Goal: Find specific page/section: Find specific page/section

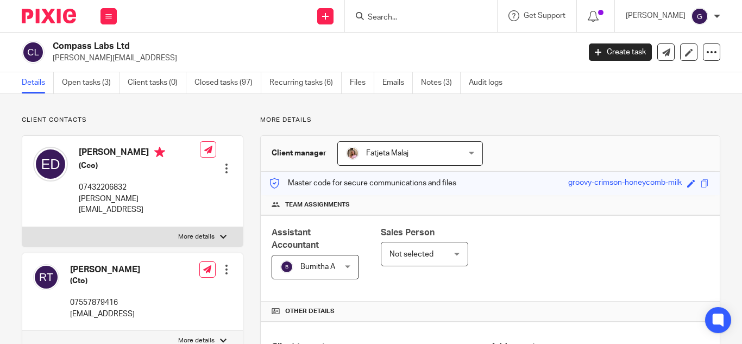
scroll to position [272, 0]
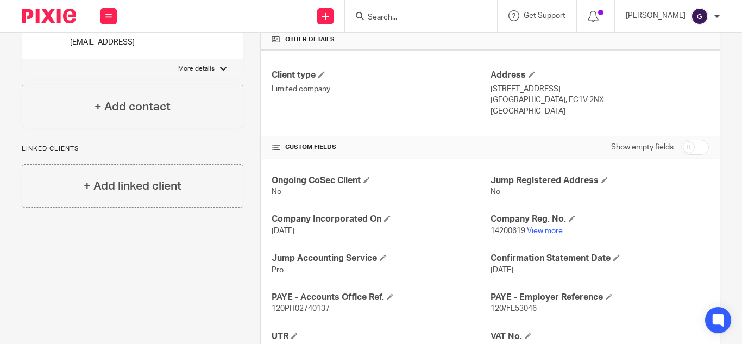
type input "j"
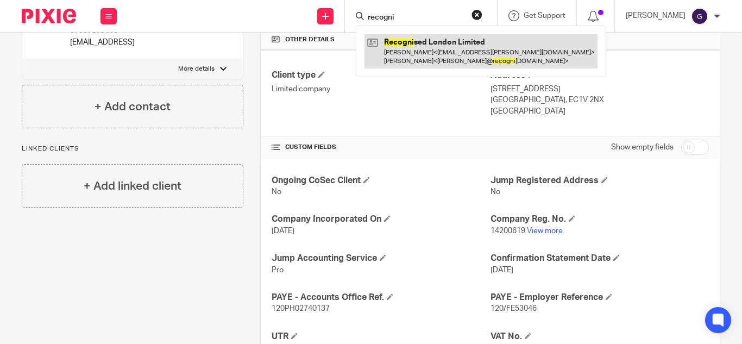
type input "recogni"
click at [429, 57] on link at bounding box center [481, 51] width 233 height 34
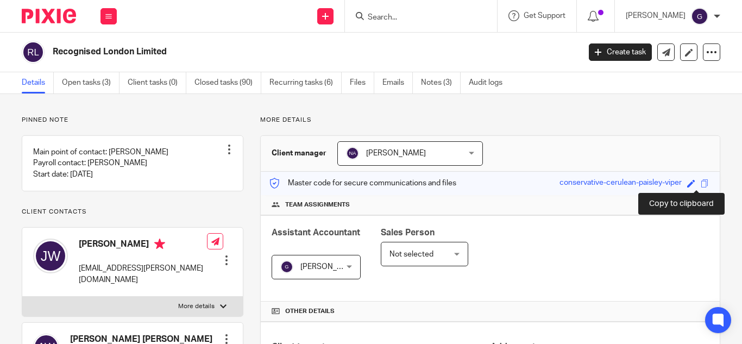
click at [701, 185] on span at bounding box center [705, 183] width 8 height 8
